Goal: Communication & Community: Participate in discussion

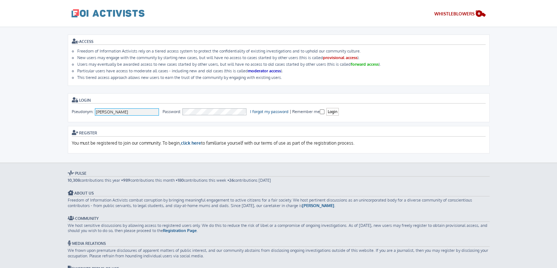
click at [122, 108] on input "[PERSON_NAME]" at bounding box center [127, 111] width 65 height 7
type input "[PERSON_NAME]"
click at [329, 111] on input "Login" at bounding box center [333, 112] width 12 height 8
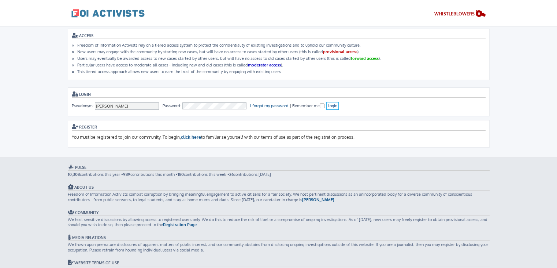
scroll to position [4, 0]
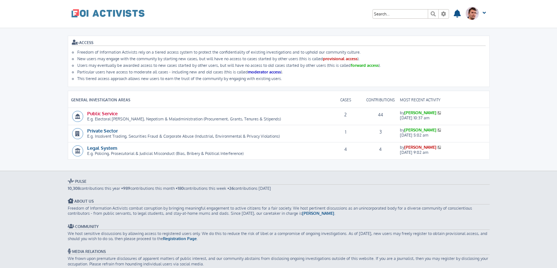
click at [111, 112] on link "Public Service" at bounding box center [102, 113] width 30 height 6
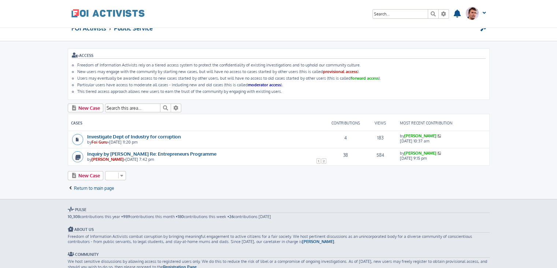
scroll to position [10, 0]
click at [152, 134] on link "Investigate Dept of Industry for corruption" at bounding box center [134, 137] width 94 height 6
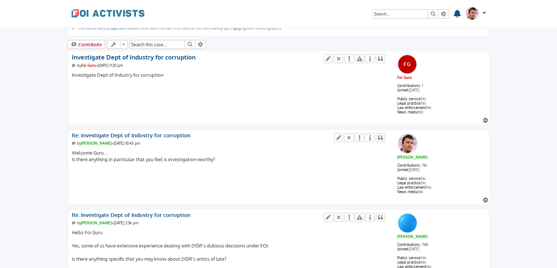
scroll to position [74, 0]
click at [86, 73] on div "Investigate Dept of Industry for corruption" at bounding box center [229, 79] width 315 height 15
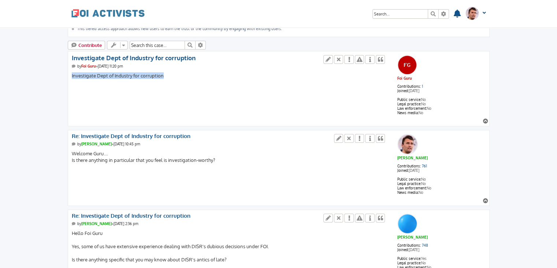
drag, startPoint x: 86, startPoint y: 73, endPoint x: 155, endPoint y: 72, distance: 68.9
click at [155, 72] on div "Investigate Dept of Industry for corruption" at bounding box center [229, 79] width 315 height 15
drag, startPoint x: 155, startPoint y: 72, endPoint x: 76, endPoint y: 73, distance: 79.2
click at [76, 73] on div "Investigate Dept of Industry for corruption" at bounding box center [229, 79] width 315 height 15
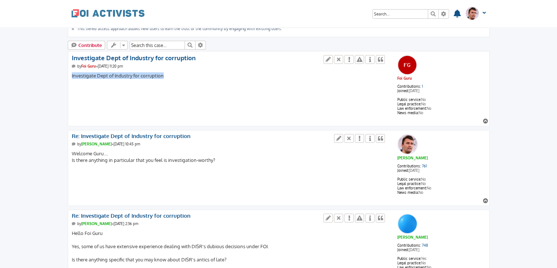
click at [76, 73] on div "Investigate Dept of Industry for corruption" at bounding box center [229, 79] width 315 height 15
drag, startPoint x: 76, startPoint y: 73, endPoint x: 147, endPoint y: 77, distance: 70.8
click at [147, 77] on div "Investigate Dept of Industry for corruption" at bounding box center [229, 79] width 315 height 15
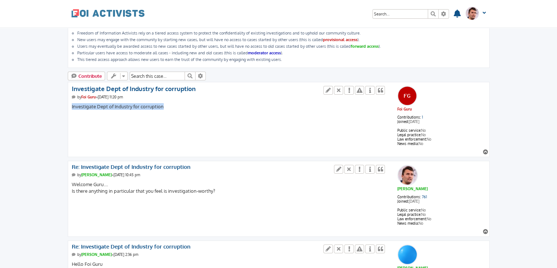
scroll to position [42, 0]
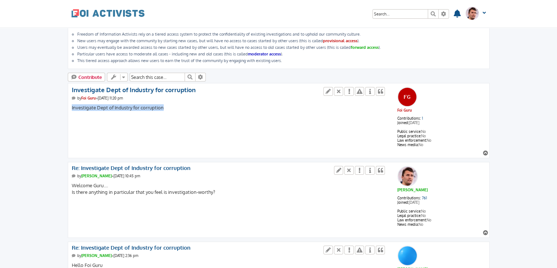
click at [148, 104] on div "Investigate Dept of Industry for corruption" at bounding box center [229, 111] width 315 height 15
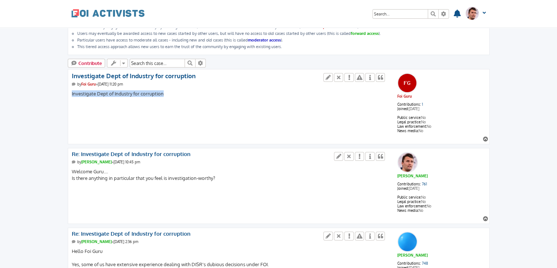
scroll to position [56, 0]
click at [121, 90] on div "Investigate Dept of Industry for corruption" at bounding box center [229, 97] width 315 height 15
click at [153, 92] on div "Investigate Dept of Industry for corruption" at bounding box center [229, 97] width 315 height 15
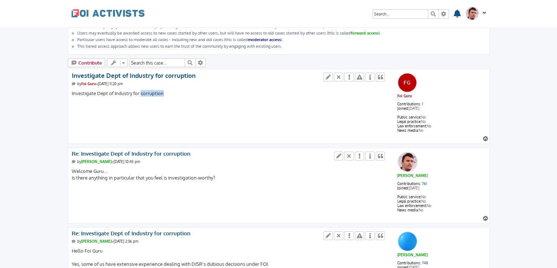
click at [153, 92] on div "Investigate Dept of Industry for corruption" at bounding box center [229, 97] width 315 height 15
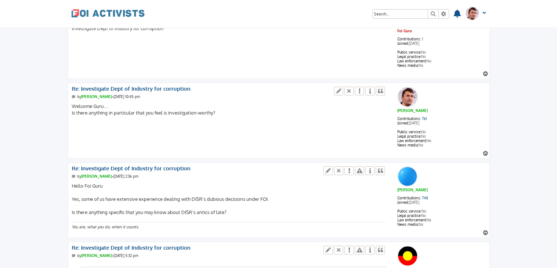
click at [279, 108] on div "Welcome Guru.... Is there anything in particular that you feel is investigation…" at bounding box center [229, 110] width 315 height 15
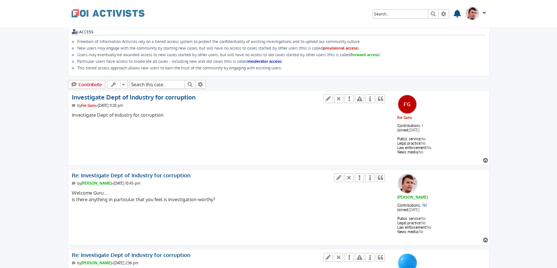
click at [255, 125] on div "Foi Guru Contributions: 1 Joined: Sep 16, 2025 Public service: No Legal practic…" at bounding box center [279, 127] width 414 height 71
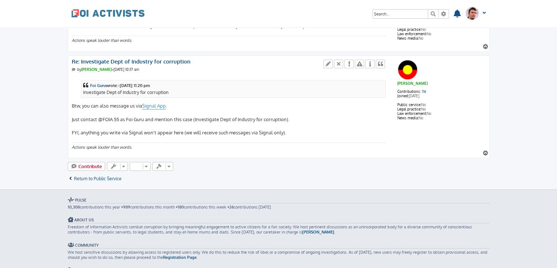
scroll to position [375, 0]
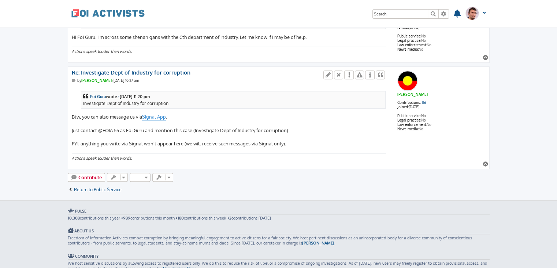
click at [76, 113] on div "Foi Guru wrote: ↑ Tue Sep 16, 2025 11:20 pm Investigate Dept of Industry for co…" at bounding box center [229, 116] width 315 height 61
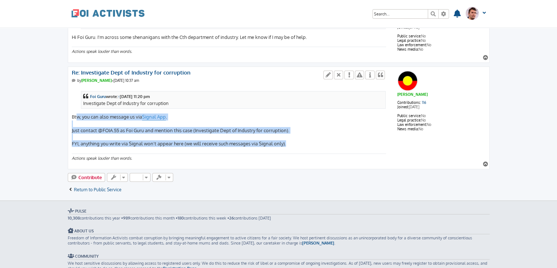
drag, startPoint x: 76, startPoint y: 113, endPoint x: 290, endPoint y: 142, distance: 216.4
click at [290, 142] on div "Foi Guru wrote: ↑ Tue Sep 16, 2025 11:20 pm Investigate Dept of Industry for co…" at bounding box center [229, 116] width 315 height 61
drag, startPoint x: 290, startPoint y: 142, endPoint x: 98, endPoint y: 118, distance: 193.5
click at [98, 118] on div "Foi Guru wrote: ↑ Tue Sep 16, 2025 11:20 pm Investigate Dept of Industry for co…" at bounding box center [229, 116] width 315 height 61
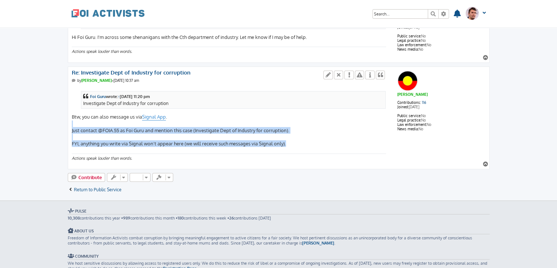
click at [225, 130] on div "Foi Guru wrote: ↑ Tue Sep 16, 2025 11:20 pm Investigate Dept of Industry for co…" at bounding box center [229, 116] width 315 height 61
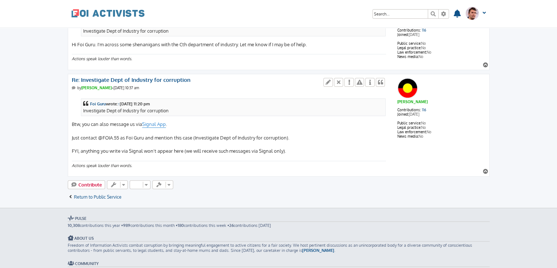
click at [289, 142] on div "Foi Guru wrote: ↑ Tue Sep 16, 2025 11:20 pm Investigate Dept of Industry for co…" at bounding box center [229, 124] width 315 height 61
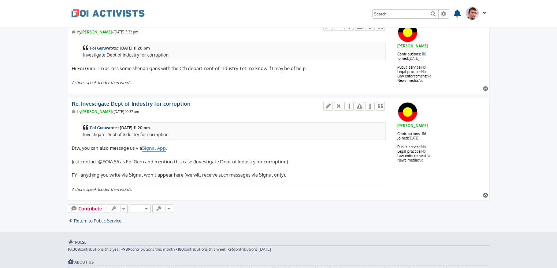
scroll to position [344, 0]
drag, startPoint x: 147, startPoint y: 158, endPoint x: 223, endPoint y: 157, distance: 75.5
click at [223, 157] on div "Foi Guru wrote: ↑ Tue Sep 16, 2025 11:20 pm Investigate Dept of Industry for co…" at bounding box center [229, 148] width 315 height 61
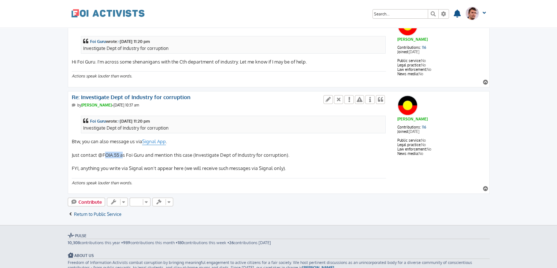
drag, startPoint x: 119, startPoint y: 150, endPoint x: 102, endPoint y: 150, distance: 17.2
click at [102, 150] on div "Foi Guru wrote: ↑ Tue Sep 16, 2025 11:20 pm Investigate Dept of Industry for co…" at bounding box center [229, 141] width 315 height 61
click at [133, 163] on div "Foi Guru wrote: ↑ Tue Sep 16, 2025 11:20 pm Investigate Dept of Industry for co…" at bounding box center [229, 141] width 315 height 61
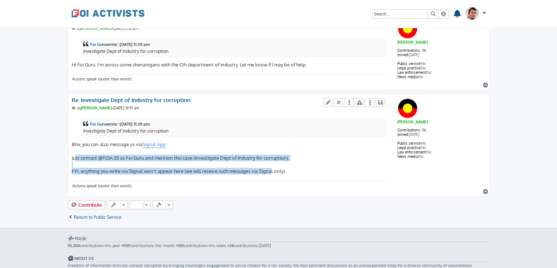
drag, startPoint x: 73, startPoint y: 154, endPoint x: 268, endPoint y: 169, distance: 196.3
click at [268, 169] on div "Foi Guru wrote: ↑ Tue Sep 16, 2025 11:20 pm Investigate Dept of Industry for co…" at bounding box center [229, 144] width 315 height 61
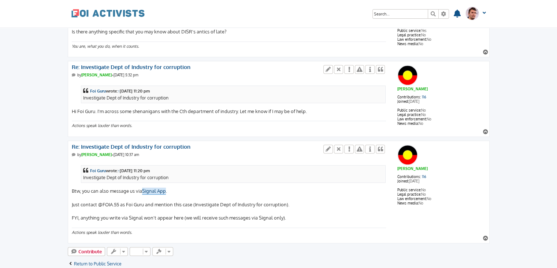
scroll to position [303, 0]
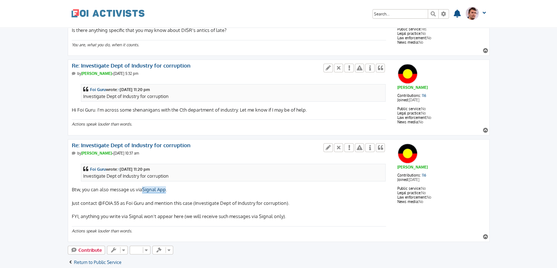
click at [157, 186] on link "Signal App" at bounding box center [154, 189] width 24 height 7
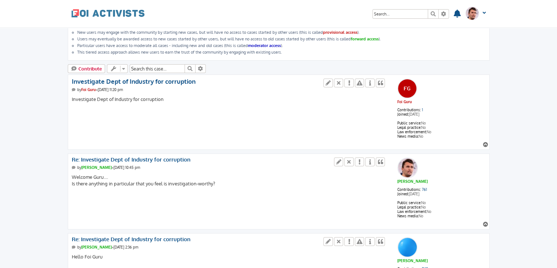
scroll to position [50, 0]
click at [97, 97] on div "Investigate Dept of Industry for corruption" at bounding box center [229, 103] width 315 height 15
drag, startPoint x: 97, startPoint y: 97, endPoint x: 150, endPoint y: 95, distance: 52.4
click at [150, 96] on div "Investigate Dept of Industry for corruption" at bounding box center [229, 103] width 315 height 15
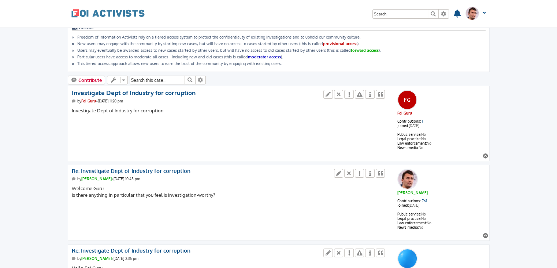
scroll to position [38, 0]
click at [379, 94] on icon at bounding box center [381, 94] width 7 height 5
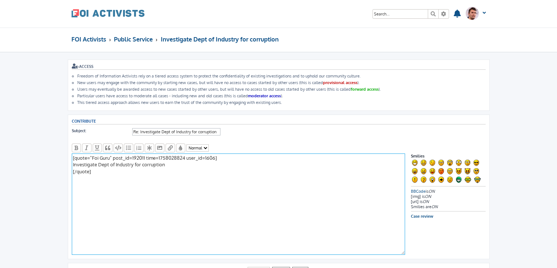
click at [167, 195] on textarea "[quote="Foi Guru" post_id=192011 time=1758028824 user_id=1606] Investigate Dept…" at bounding box center [239, 203] width 334 height 101
click at [75, 184] on textarea "[quote="Foi Guru" post_id=192011 time=1758028824 user_id=1606] Investigate Dept…" at bounding box center [239, 203] width 334 height 101
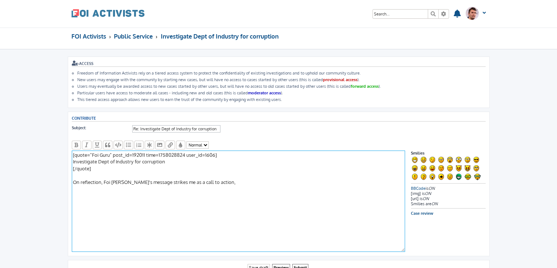
click at [224, 178] on textarea "[quote="Foi Guru" post_id=192011 time=1758028824 user_id=1606] Investigate Dept…" at bounding box center [239, 200] width 334 height 101
click at [245, 180] on textarea "[quote="Foi Guru" post_id=192011 time=1758028824 user_id=1606] Investigate Dept…" at bounding box center [239, 200] width 334 height 101
click at [227, 181] on textarea "[quote="Foi Guru" post_id=192011 time=1758028824 user_id=1606] Investigate Dept…" at bounding box center [239, 200] width 334 height 101
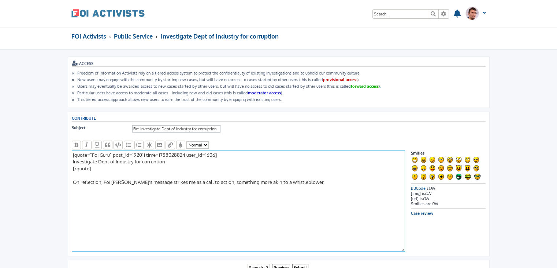
click at [227, 181] on textarea "[quote="Foi Guru" post_id=192011 time=1758028824 user_id=1606] Investigate Dept…" at bounding box center [239, 200] width 334 height 101
click at [233, 181] on textarea "[quote="Foi Guru" post_id=192011 time=1758028824 user_id=1606] Investigate Dept…" at bounding box center [239, 200] width 334 height 101
drag, startPoint x: 233, startPoint y: 181, endPoint x: 263, endPoint y: 179, distance: 29.7
click at [263, 179] on textarea "[quote="Foi Guru" post_id=192011 time=1758028824 user_id=1606] Investigate Dept…" at bounding box center [239, 200] width 334 height 101
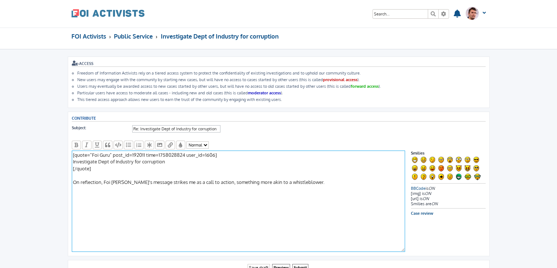
drag, startPoint x: 263, startPoint y: 179, endPoint x: 224, endPoint y: 180, distance: 39.6
click at [224, 180] on textarea "[quote="Foi Guru" post_id=192011 time=1758028824 user_id=1606] Investigate Dept…" at bounding box center [239, 200] width 334 height 101
drag, startPoint x: 224, startPoint y: 180, endPoint x: 259, endPoint y: 180, distance: 35.2
click at [259, 180] on textarea "[quote="Foi Guru" post_id=192011 time=1758028824 user_id=1606] Investigate Dept…" at bounding box center [239, 200] width 334 height 101
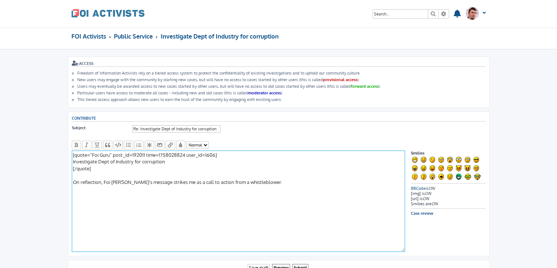
scroll to position [4, 0]
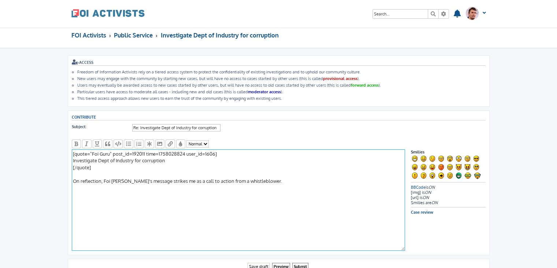
click at [240, 161] on textarea "[quote="Foi Guru" post_id=192011 time=1758028824 user_id=1606] Investigate Dept…" at bounding box center [239, 199] width 334 height 101
click at [152, 181] on textarea "[quote="Foi Guru" post_id=192011 time=1758028824 user_id=1606] Investigate Dept…" at bounding box center [239, 199] width 334 height 101
drag, startPoint x: 152, startPoint y: 181, endPoint x: 261, endPoint y: 181, distance: 108.5
click at [261, 181] on textarea "[quote="Foi Guru" post_id=192011 time=1758028824 user_id=1606] Investigate Dept…" at bounding box center [239, 199] width 334 height 101
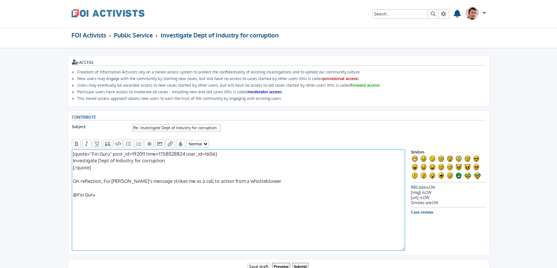
click at [199, 194] on textarea "[quote="Foi Guru" post_id=192011 time=1758028824 user_id=1606] Investigate Dept…" at bounding box center [239, 199] width 334 height 101
click at [270, 178] on textarea "[quote="Foi Guru" post_id=192011 time=1758028824 user_id=1606] Investigate Dept…" at bounding box center [239, 199] width 334 height 101
click at [174, 191] on textarea "[quote="Foi Guru" post_id=192011 time=1758028824 user_id=1606] Investigate Dept…" at bounding box center [239, 199] width 334 height 101
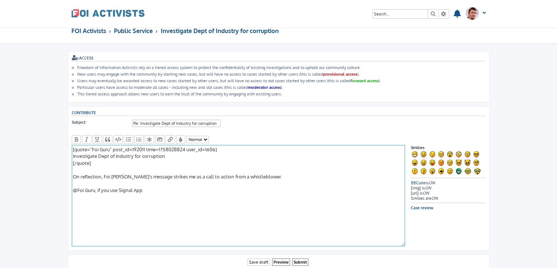
scroll to position [7, 0]
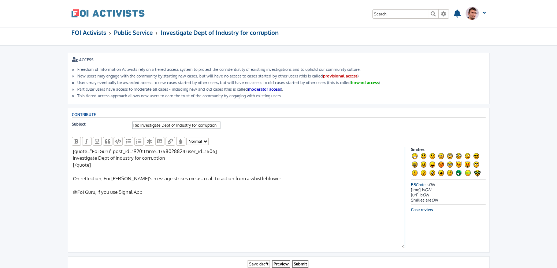
click at [119, 188] on textarea "[quote="Foi Guru" post_id=192011 time=1758028824 user_id=1606] Investigate Dept…" at bounding box center [239, 197] width 334 height 101
click at [169, 191] on textarea "[quote="Foi Guru" post_id=192011 time=1758028824 user_id=1606] Investigate Dept…" at bounding box center [239, 197] width 334 height 101
click at [156, 188] on textarea "[quote="Foi Guru" post_id=192011 time=1758028824 user_id=1606] Investigate Dept…" at bounding box center [239, 197] width 334 height 101
drag, startPoint x: 156, startPoint y: 188, endPoint x: 168, endPoint y: 191, distance: 11.6
click at [168, 191] on textarea "[quote="Foi Guru" post_id=192011 time=1758028824 user_id=1606] Investigate Dept…" at bounding box center [239, 197] width 334 height 101
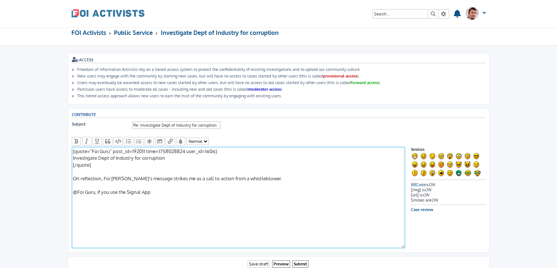
click at [168, 191] on textarea "[quote="Foi Guru" post_id=192011 time=1758028824 user_id=1606] Investigate Dept…" at bounding box center [239, 197] width 334 height 101
click at [223, 189] on textarea "[quote="Foi Guru" post_id=192011 time=1758028824 user_id=1606] Investigate Dept…" at bounding box center [239, 197] width 334 height 101
click at [203, 189] on textarea "[quote="Foi Guru" post_id=192011 time=1758028824 user_id=1606] Investigate Dept…" at bounding box center [239, 197] width 334 height 101
click at [161, 188] on textarea "[quote="Foi Guru" post_id=192011 time=1758028824 user_id=1606] Investigate Dept…" at bounding box center [239, 197] width 334 height 101
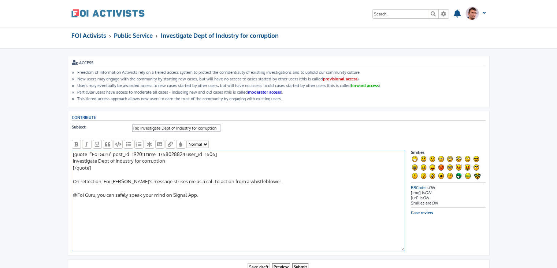
click at [120, 193] on textarea "[quote="Foi Guru" post_id=192011 time=1758028824 user_id=1606] Investigate Dept…" at bounding box center [239, 200] width 334 height 101
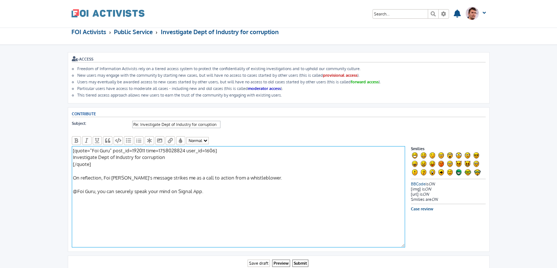
scroll to position [8, 0]
click at [220, 189] on textarea "[quote="Foi Guru" post_id=192011 time=1758028824 user_id=1606] Investigate Dept…" at bounding box center [239, 195] width 334 height 101
click at [100, 187] on textarea "[quote="Foi Guru" post_id=192011 time=1758028824 user_id=1606] Investigate Dept…" at bounding box center [239, 195] width 334 height 101
drag, startPoint x: 100, startPoint y: 187, endPoint x: 164, endPoint y: 189, distance: 64.2
click at [164, 189] on textarea "[quote="Foi Guru" post_id=192011 time=1758028824 user_id=1606] Investigate Dept…" at bounding box center [239, 195] width 334 height 101
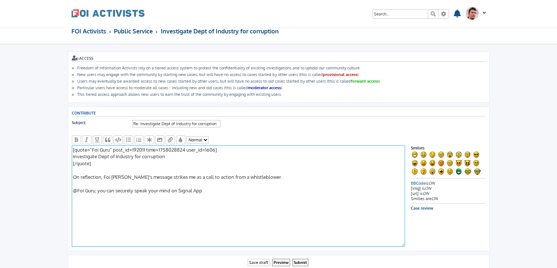
click at [164, 189] on textarea "[quote="Foi Guru" post_id=192011 time=1758028824 user_id=1606] Investigate Dept…" at bounding box center [239, 195] width 334 height 101
drag, startPoint x: 164, startPoint y: 189, endPoint x: 173, endPoint y: 189, distance: 8.4
click at [173, 189] on textarea "[quote="Foi Guru" post_id=192011 time=1758028824 user_id=1606] Investigate Dept…" at bounding box center [239, 195] width 334 height 101
click at [238, 188] on textarea "[quote="Foi Guru" post_id=192011 time=1758028824 user_id=1606] Investigate Dept…" at bounding box center [239, 195] width 334 height 101
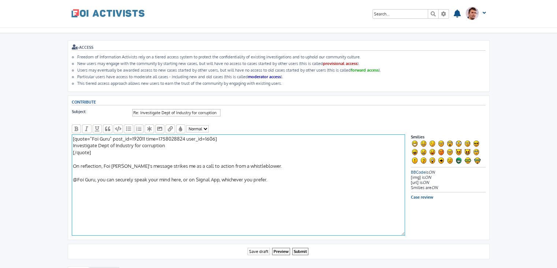
scroll to position [23, 0]
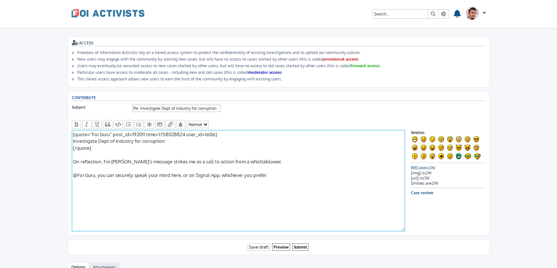
click at [115, 173] on textarea "[quote="Foi Guru" post_id=192011 time=1758028824 user_id=1606] Investigate Dept…" at bounding box center [239, 180] width 334 height 101
drag, startPoint x: 115, startPoint y: 173, endPoint x: 271, endPoint y: 173, distance: 155.4
click at [271, 173] on textarea "[quote="Foi Guru" post_id=192011 time=1758028824 user_id=1606] Investigate Dept…" at bounding box center [239, 180] width 334 height 101
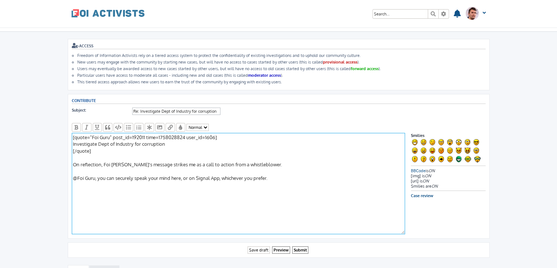
scroll to position [24, 0]
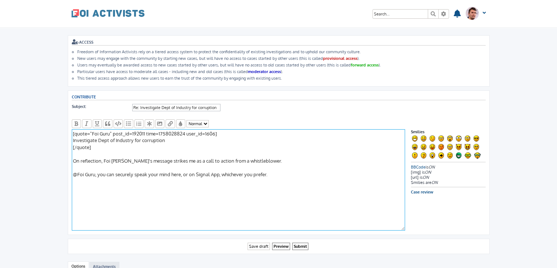
click at [280, 172] on textarea "[quote="Foi Guru" post_id=192011 time=1758028824 user_id=1606] Investigate Dept…" at bounding box center [239, 179] width 334 height 101
click at [146, 173] on textarea "[quote="Foi Guru" post_id=192011 time=1758028824 user_id=1606] Investigate Dept…" at bounding box center [239, 180] width 334 height 101
drag, startPoint x: 146, startPoint y: 173, endPoint x: 153, endPoint y: 172, distance: 7.7
click at [153, 172] on textarea "[quote="Foi Guru" post_id=192011 time=1758028824 user_id=1606] Investigate Dept…" at bounding box center [239, 180] width 334 height 101
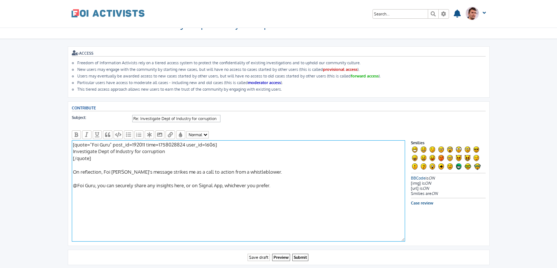
scroll to position [13, 0]
click at [156, 178] on textarea "[quote="Foi Guru" post_id=192011 time=1758028824 user_id=1606] Investigate Dept…" at bounding box center [239, 190] width 334 height 101
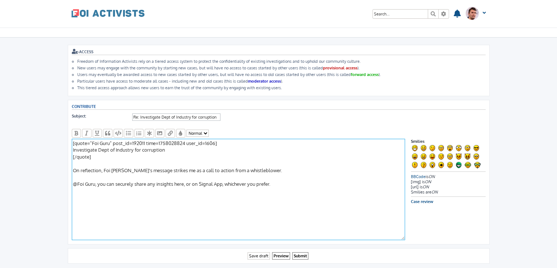
click at [148, 183] on textarea "[quote="Foi Guru" post_id=192011 time=1758028824 user_id=1606] Investigate Dept…" at bounding box center [239, 189] width 334 height 101
drag, startPoint x: 148, startPoint y: 183, endPoint x: 161, endPoint y: 183, distance: 12.8
click at [161, 183] on textarea "[quote="Foi Guru" post_id=192011 time=1758028824 user_id=1606] Investigate Dept…" at bounding box center [239, 189] width 334 height 101
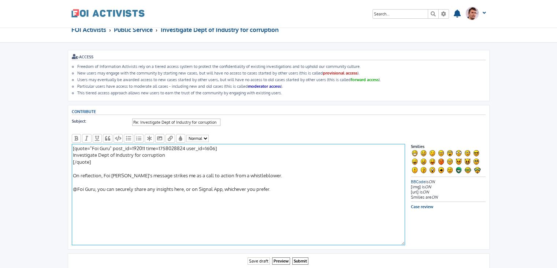
scroll to position [9, 0]
click at [171, 176] on textarea "[quote="Foi Guru" post_id=192011 time=1758028824 user_id=1606] Investigate Dept…" at bounding box center [239, 193] width 334 height 101
drag, startPoint x: 98, startPoint y: 188, endPoint x: 274, endPoint y: 189, distance: 176.3
click at [274, 189] on textarea "[quote="Foi Guru" post_id=192011 time=1758028824 user_id=1606] Investigate Dept…" at bounding box center [239, 194] width 334 height 101
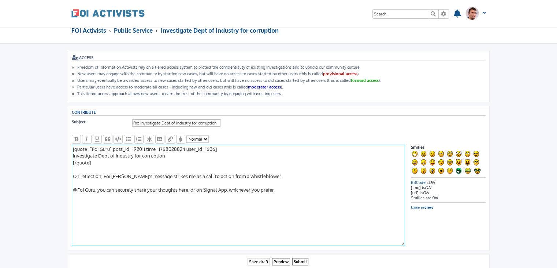
scroll to position [11, 0]
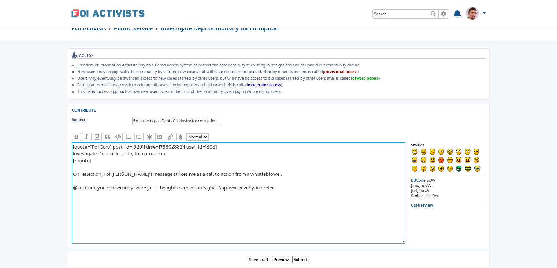
click at [282, 187] on textarea "[quote="Foi Guru" post_id=192011 time=1758028824 user_id=1606] Investigate Dept…" at bounding box center [239, 192] width 334 height 101
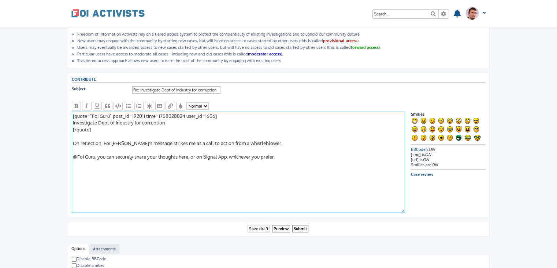
scroll to position [43, 0]
type textarea "[quote="Foi Guru" post_id=192011 time=1758028824 user_id=1606] Investigate Dept…"
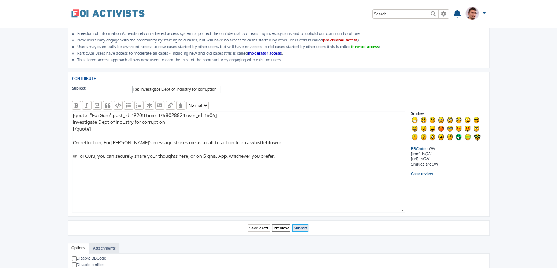
click at [302, 224] on input "Submit" at bounding box center [300, 228] width 16 height 8
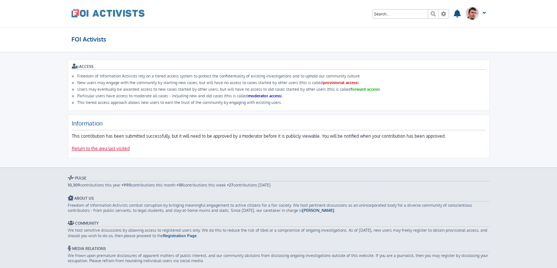
click at [119, 146] on link "Return to the area last visited" at bounding box center [101, 149] width 58 height 6
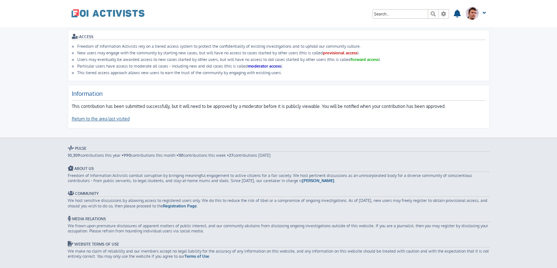
scroll to position [29, 0]
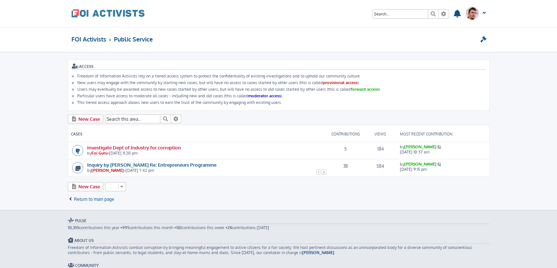
click at [162, 146] on link "Investigate Dept of Industry for corruption" at bounding box center [134, 147] width 94 height 6
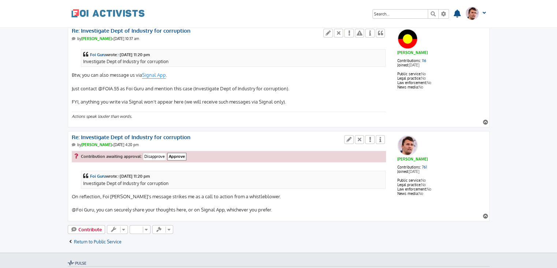
scroll to position [418, 0]
click at [350, 136] on icon at bounding box center [349, 138] width 7 height 5
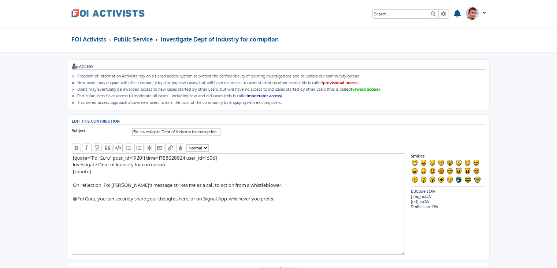
scroll to position [1, 0]
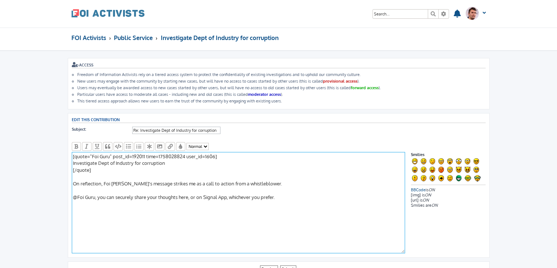
click at [303, 200] on textarea "[quote="Foi Guru" post_id=192011 time=1758028824 user_id=1606] Investigate Dept…" at bounding box center [239, 202] width 334 height 101
drag, startPoint x: 303, startPoint y: 200, endPoint x: 81, endPoint y: 178, distance: 223.9
click at [81, 178] on textarea "[quote="Foi Guru" post_id=192011 time=1758028824 user_id=1606] Investigate Dept…" at bounding box center [239, 202] width 334 height 101
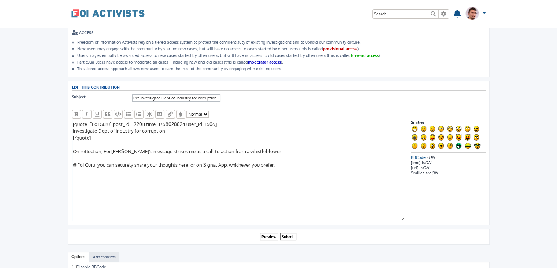
scroll to position [36, 0]
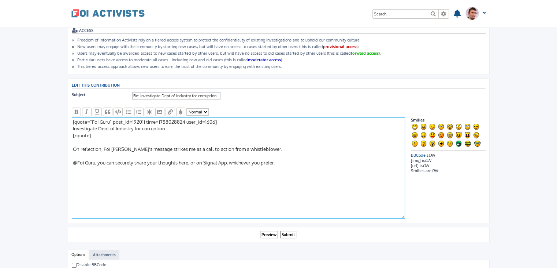
click at [188, 138] on textarea "[quote="Foi Guru" post_id=192011 time=1758028824 user_id=1606] Investigate Dept…" at bounding box center [239, 167] width 334 height 101
drag, startPoint x: 72, startPoint y: 119, endPoint x: 295, endPoint y: 167, distance: 228.4
click at [295, 167] on textarea "[quote="Foi Guru" post_id=192011 time=1758028824 user_id=1606] Investigate Dept…" at bounding box center [239, 167] width 334 height 101
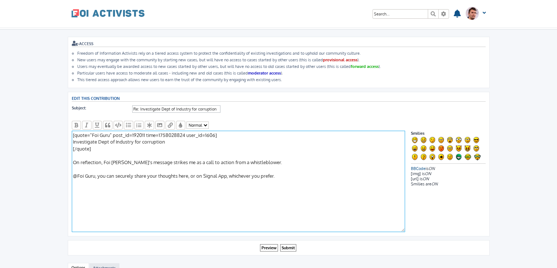
scroll to position [22, 0]
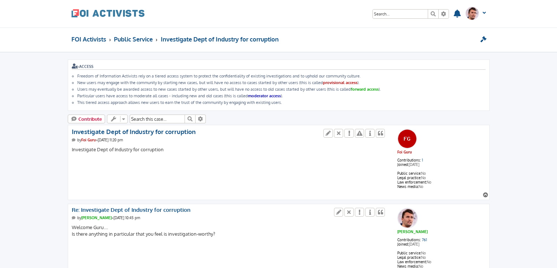
scroll to position [424, 0]
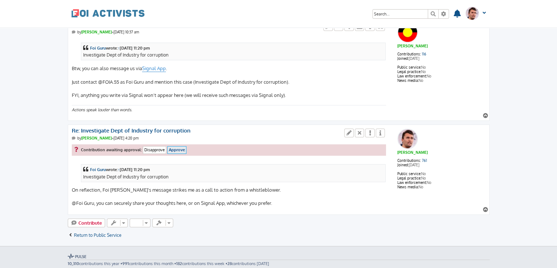
click at [177, 146] on input "Approve" at bounding box center [176, 150] width 19 height 8
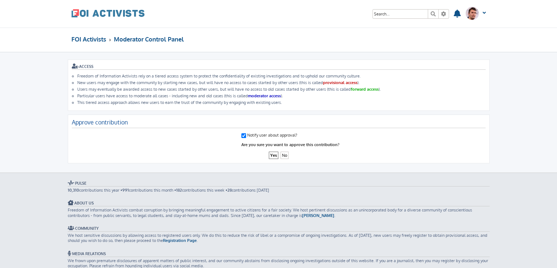
click at [243, 133] on input "Notify user about approval?" at bounding box center [244, 135] width 5 height 5
checkbox input "false"
click at [273, 154] on input "Yes" at bounding box center [274, 155] width 10 height 8
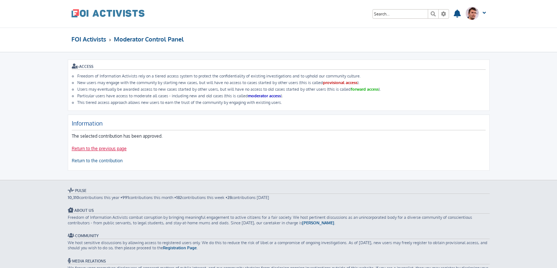
click at [119, 148] on link "Return to the previous page" at bounding box center [99, 149] width 55 height 6
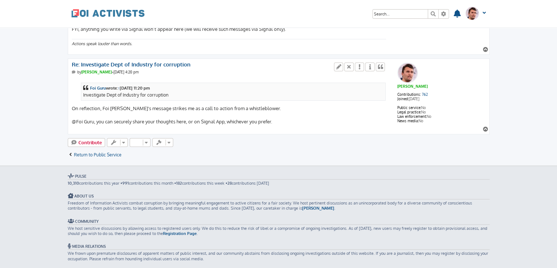
scroll to position [488, 0]
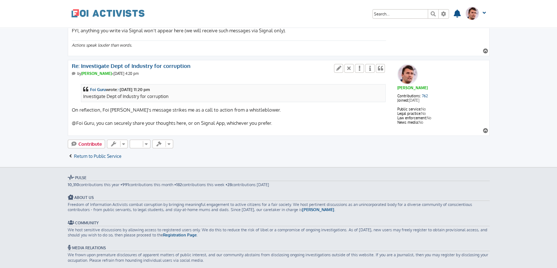
click at [75, 107] on div "Foi Guru wrote: ↑ Tue Sep 16, 2025 11:20 pm Investigate Dept of Industry for co…" at bounding box center [229, 103] width 315 height 47
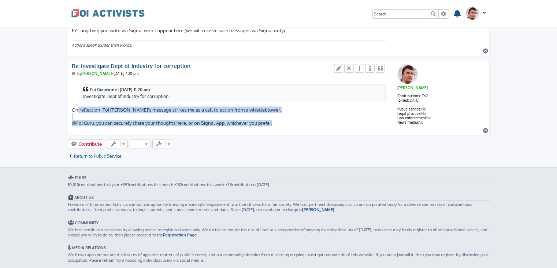
drag, startPoint x: 75, startPoint y: 107, endPoint x: 271, endPoint y: 120, distance: 196.5
click at [271, 120] on div "Foi Guru wrote: ↑ Tue Sep 16, 2025 11:20 pm Investigate Dept of Industry for co…" at bounding box center [229, 103] width 315 height 47
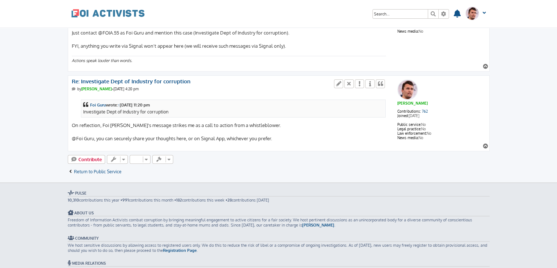
scroll to position [461, 0]
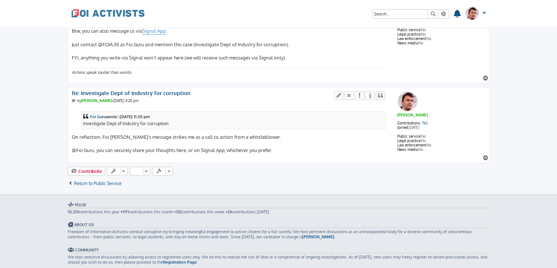
click at [92, 121] on div "Foi Guru wrote: ↑ Tue Sep 16, 2025 11:20 pm Investigate Dept of Industry for co…" at bounding box center [233, 119] width 301 height 13
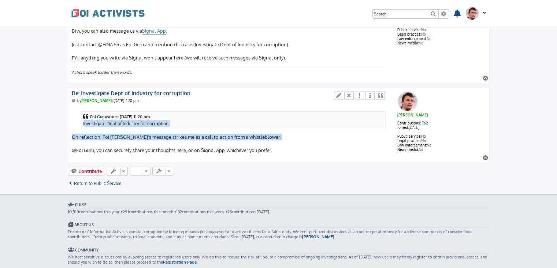
drag, startPoint x: 92, startPoint y: 121, endPoint x: 256, endPoint y: 132, distance: 164.6
click at [256, 132] on div "Foi Guru wrote: ↑ Tue Sep 16, 2025 11:20 pm Investigate Dept of Industry for co…" at bounding box center [229, 130] width 315 height 47
drag, startPoint x: 286, startPoint y: 153, endPoint x: 279, endPoint y: 148, distance: 9.1
click at [279, 148] on div "Andy Powell Contributions: 762 Joined: Apr 22, 2019 Public service: No Legal pr…" at bounding box center [279, 124] width 414 height 71
click at [279, 148] on div "Foi Guru wrote: ↑ Tue Sep 16, 2025 11:20 pm Investigate Dept of Industry for co…" at bounding box center [229, 130] width 315 height 47
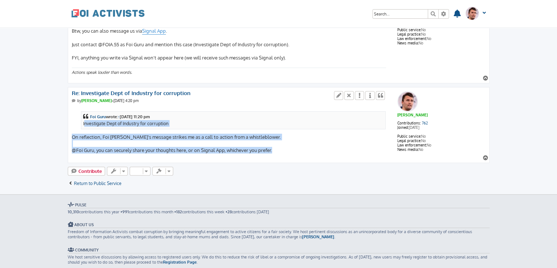
drag, startPoint x: 279, startPoint y: 148, endPoint x: 82, endPoint y: 122, distance: 197.8
click at [82, 122] on div "Foi Guru wrote: ↑ Tue Sep 16, 2025 11:20 pm Investigate Dept of Industry for co…" at bounding box center [229, 130] width 315 height 47
click at [83, 122] on div "Foi Guru wrote: ↑ Tue Sep 16, 2025 11:20 pm Investigate Dept of Industry for co…" at bounding box center [233, 119] width 301 height 13
drag, startPoint x: 82, startPoint y: 122, endPoint x: 274, endPoint y: 147, distance: 193.4
click at [274, 147] on div "Foi Guru wrote: ↑ Tue Sep 16, 2025 11:20 pm Investigate Dept of Industry for co…" at bounding box center [229, 130] width 315 height 47
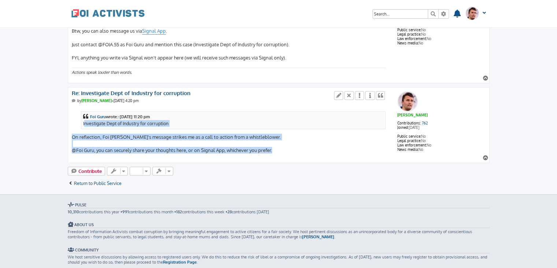
click at [274, 147] on div "Foi Guru wrote: ↑ Tue Sep 16, 2025 11:20 pm Investigate Dept of Industry for co…" at bounding box center [229, 130] width 315 height 47
drag, startPoint x: 274, startPoint y: 147, endPoint x: 98, endPoint y: 118, distance: 178.4
click at [98, 118] on div "Foi Guru wrote: ↑ Tue Sep 16, 2025 11:20 pm Investigate Dept of Industry for co…" at bounding box center [229, 130] width 315 height 47
click at [98, 118] on div "Foi Guru wrote: ↑ Tue Sep 16, 2025 11:20 pm Investigate Dept of Industry for co…" at bounding box center [233, 119] width 301 height 13
drag, startPoint x: 98, startPoint y: 118, endPoint x: 289, endPoint y: 148, distance: 192.9
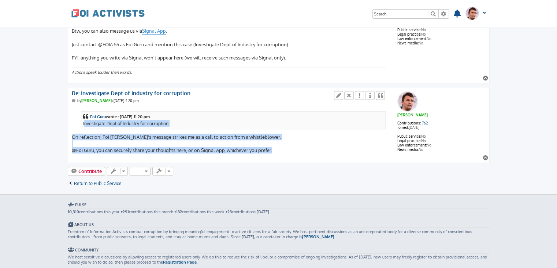
click at [289, 148] on div "Foi Guru wrote: ↑ Tue Sep 16, 2025 11:20 pm Investigate Dept of Industry for co…" at bounding box center [229, 130] width 315 height 47
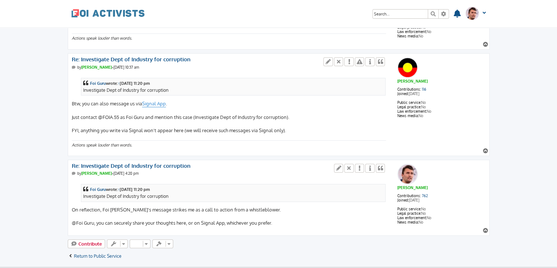
scroll to position [388, 0]
click at [256, 205] on div "Foi Guru wrote: ↑ Tue Sep 16, 2025 11:20 pm Investigate Dept of Industry for co…" at bounding box center [229, 202] width 315 height 47
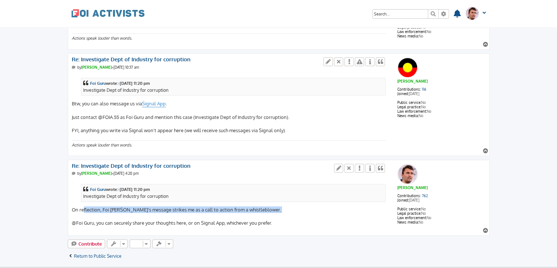
drag, startPoint x: 256, startPoint y: 205, endPoint x: 94, endPoint y: 204, distance: 162.4
click at [94, 204] on div "Foi Guru wrote: ↑ Tue Sep 16, 2025 11:20 pm Investigate Dept of Industry for co…" at bounding box center [229, 202] width 315 height 47
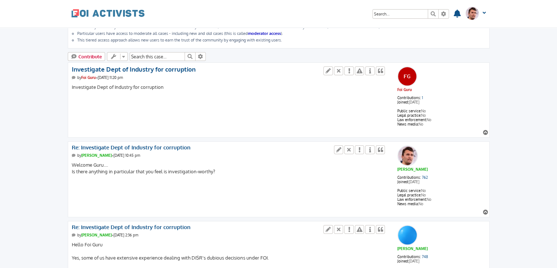
scroll to position [0, 0]
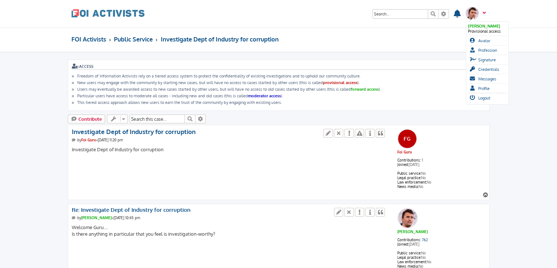
click at [481, 12] on span at bounding box center [483, 16] width 5 height 8
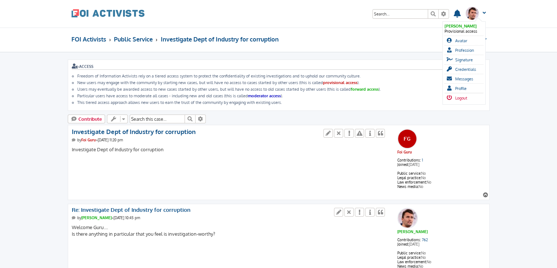
click at [463, 95] on span "Logout" at bounding box center [462, 97] width 12 height 5
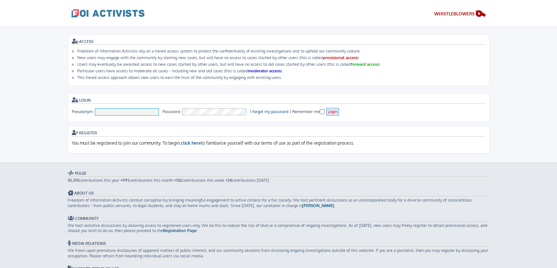
type input "[PERSON_NAME]"
click at [334, 110] on input "Login" at bounding box center [333, 112] width 12 height 8
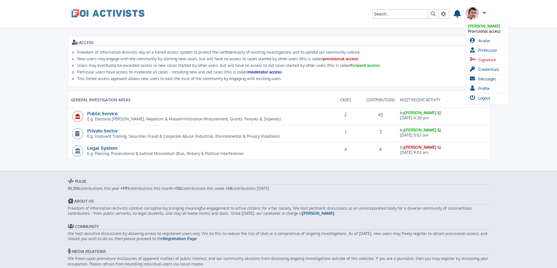
click at [487, 58] on span "Signature" at bounding box center [488, 59] width 18 height 5
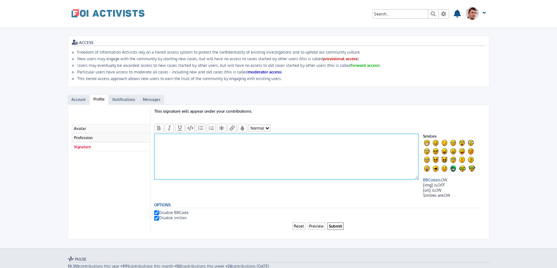
click at [211, 142] on textarea at bounding box center [286, 156] width 264 height 46
paste textarea "Integrity is doing the right thing, even if nobody is watching"
type textarea "Integrity is doing the right thing, even if nobody is watching"
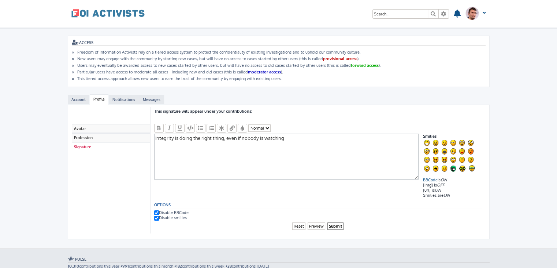
click at [156, 210] on input "Disable BBCode" at bounding box center [156, 212] width 5 height 5
checkbox input "false"
click at [229, 137] on textarea "Integrity is doing the right thing, even if nobody is watching" at bounding box center [286, 156] width 264 height 46
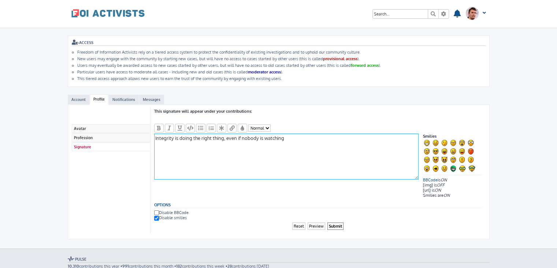
click at [229, 137] on textarea "Integrity is doing the right thing, even if nobody is watching" at bounding box center [286, 156] width 264 height 46
click at [298, 138] on textarea "Integrity is doing the right thing when nobody is watching" at bounding box center [286, 156] width 264 height 46
drag, startPoint x: 298, startPoint y: 138, endPoint x: 148, endPoint y: 137, distance: 150.3
click at [148, 107] on div "Avatar Profession Signature This signature will appear under your contributions…" at bounding box center [279, 107] width 414 height 0
click at [171, 125] on icon "button" at bounding box center [169, 127] width 7 height 5
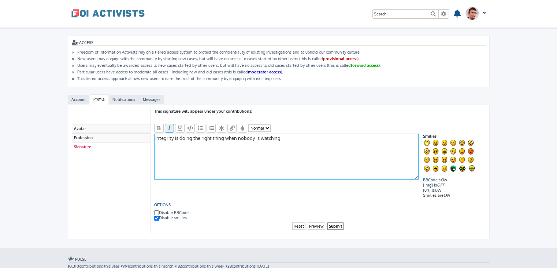
type textarea "[i]Integrity is doing the right thing when nobody is watching[/i]"
click at [311, 143] on textarea "[i]Integrity is doing the right thing when nobody is watching[/i]" at bounding box center [286, 156] width 264 height 46
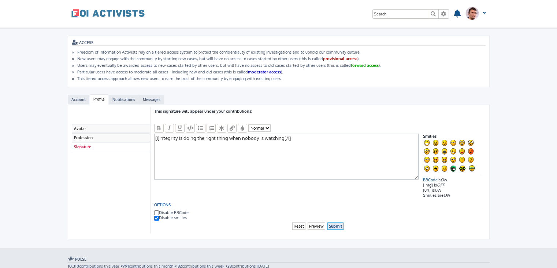
click at [335, 223] on input "Submit" at bounding box center [336, 226] width 16 height 8
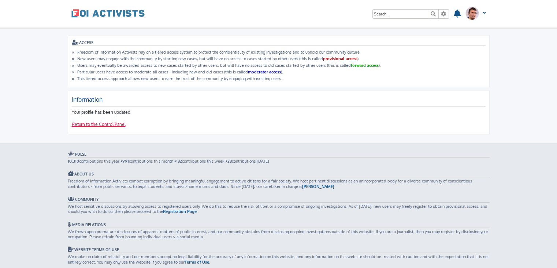
click at [95, 121] on link "Return to the Control Panel" at bounding box center [99, 124] width 54 height 6
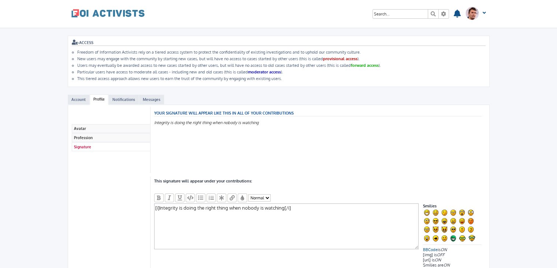
click at [85, 14] on span at bounding box center [107, 13] width 73 height 18
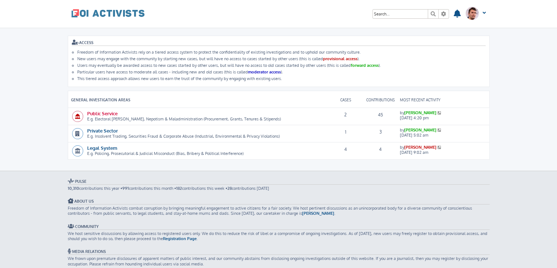
click at [103, 110] on link "Public Service" at bounding box center [102, 113] width 30 height 6
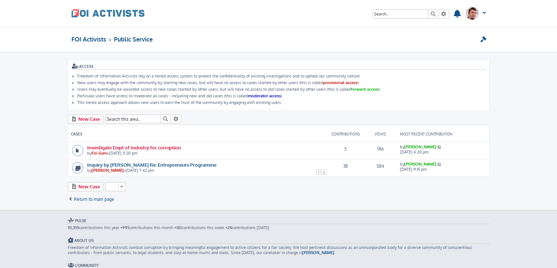
click at [173, 147] on link "Investigate Dept of Industry for corruption" at bounding box center [134, 147] width 94 height 6
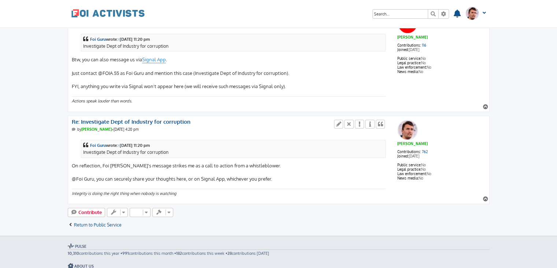
scroll to position [430, 0]
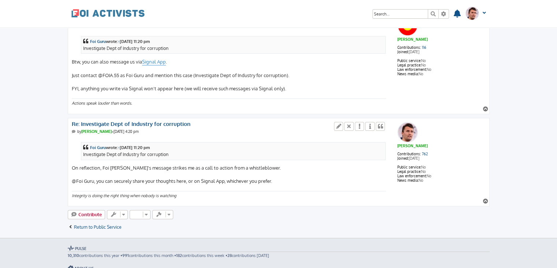
click at [74, 163] on div "Foi Guru wrote: ↑ Tue Sep 16, 2025 11:20 pm Investigate Dept of Industry for co…" at bounding box center [229, 160] width 315 height 47
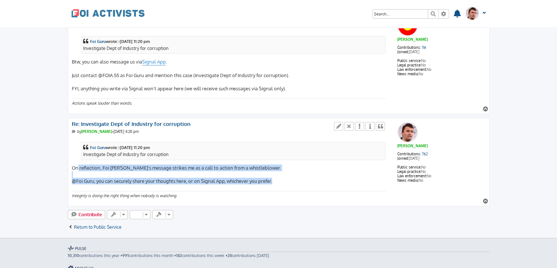
drag, startPoint x: 74, startPoint y: 163, endPoint x: 271, endPoint y: 178, distance: 197.7
click at [271, 178] on div "Foi Guru wrote: ↑ Tue Sep 16, 2025 11:20 pm Investigate Dept of Industry for co…" at bounding box center [229, 160] width 315 height 47
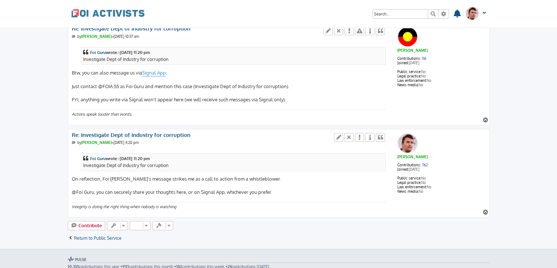
scroll to position [419, 0]
click at [104, 176] on div "Foi Guru wrote: ↑ Tue Sep 16, 2025 11:20 pm Investigate Dept of Industry for co…" at bounding box center [229, 172] width 315 height 47
click at [278, 165] on div "Foi Guru wrote: ↑ Tue Sep 16, 2025 11:20 pm Investigate Dept of Industry for co…" at bounding box center [233, 161] width 301 height 13
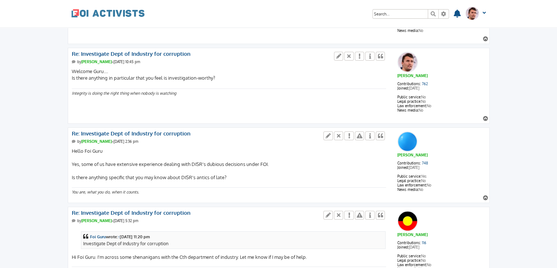
scroll to position [0, 0]
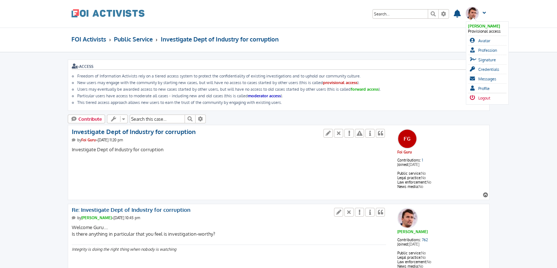
click at [482, 95] on span "Logout" at bounding box center [485, 97] width 12 height 5
